Goal: Transaction & Acquisition: Purchase product/service

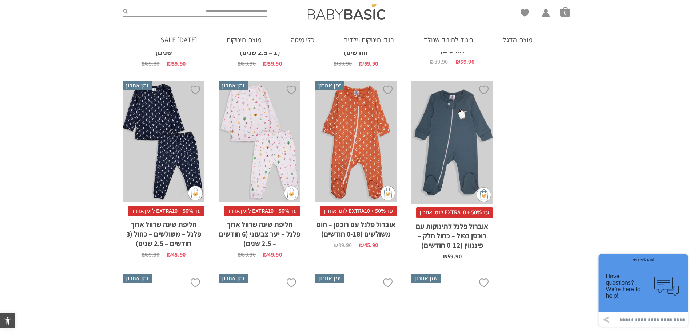
scroll to position [2053, 0]
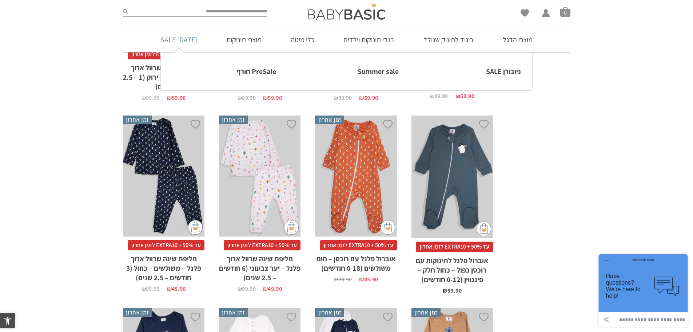
click at [204, 36] on link "[DATE] SALE" at bounding box center [179, 39] width 59 height 25
click at [367, 75] on link "Summer sale" at bounding box center [346, 71] width 104 height 15
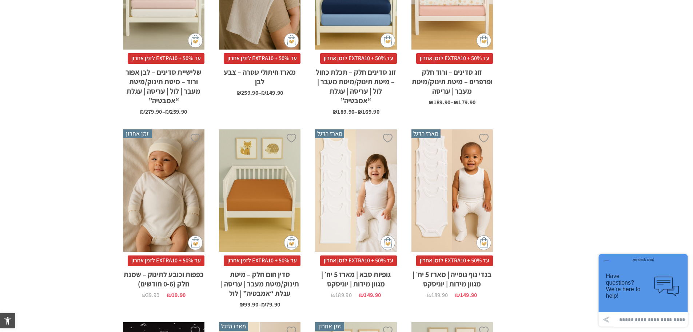
scroll to position [88, 0]
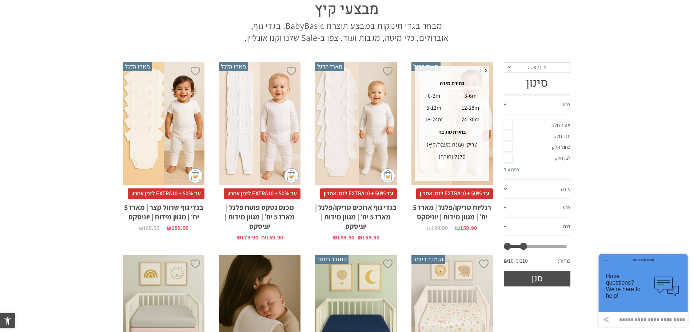
drag, startPoint x: 564, startPoint y: 247, endPoint x: 520, endPoint y: 251, distance: 43.9
click at [520, 251] on div "מחיר מינימלי ** מחיר מקסימלי *** סנן מחיר: ₪10 — ₪110" at bounding box center [537, 265] width 67 height 41
drag, startPoint x: 522, startPoint y: 249, endPoint x: 516, endPoint y: 250, distance: 6.2
click at [516, 250] on div "מחיר מינימלי ** מחיר מקסימלי ** סנן מחיר: ₪10 — ₪70" at bounding box center [537, 265] width 67 height 41
click at [541, 277] on button "סנן" at bounding box center [537, 278] width 67 height 16
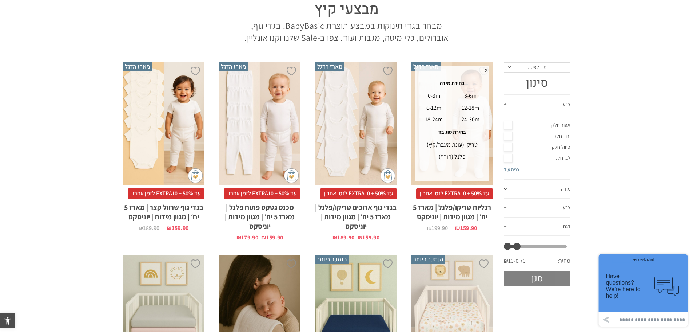
click at [535, 278] on button "סנן" at bounding box center [537, 278] width 67 height 16
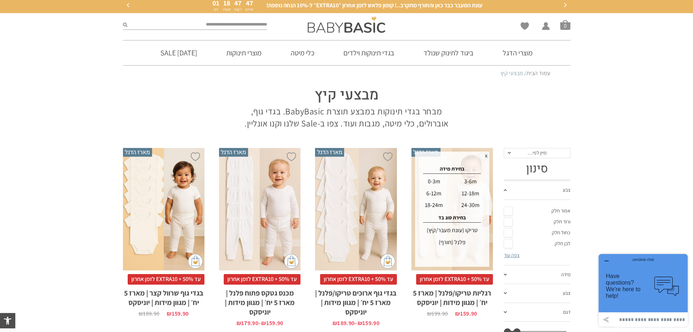
scroll to position [0, 0]
